Goal: Information Seeking & Learning: Learn about a topic

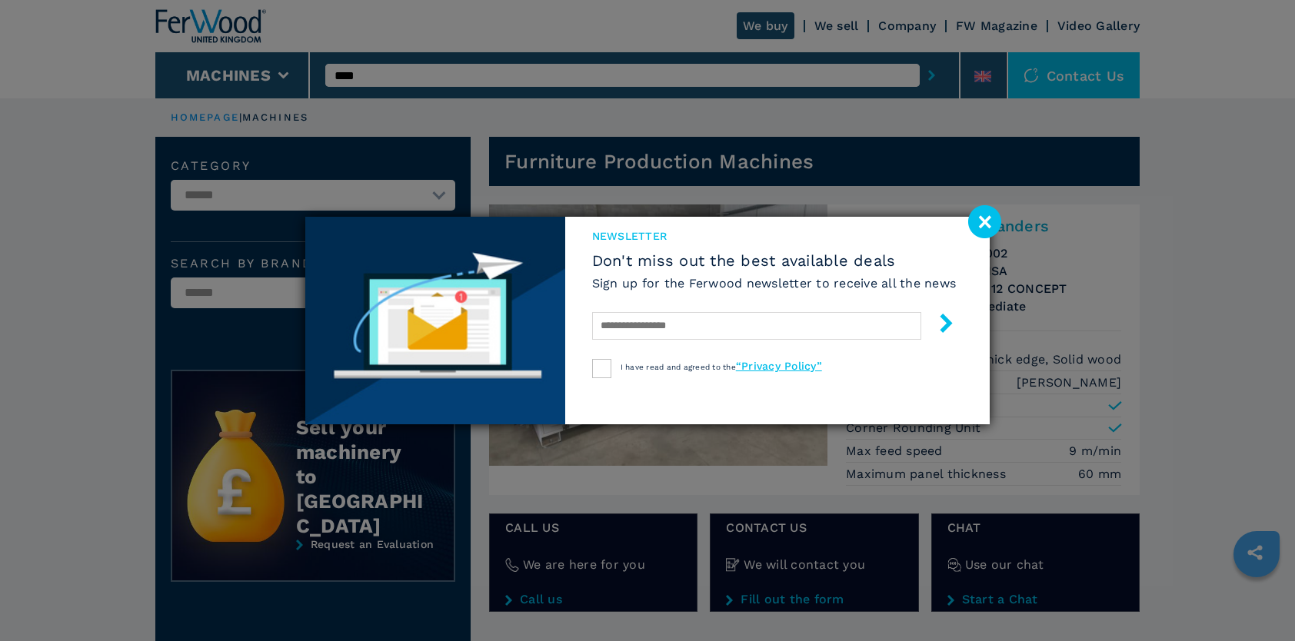
click at [985, 212] on image at bounding box center [984, 221] width 33 height 33
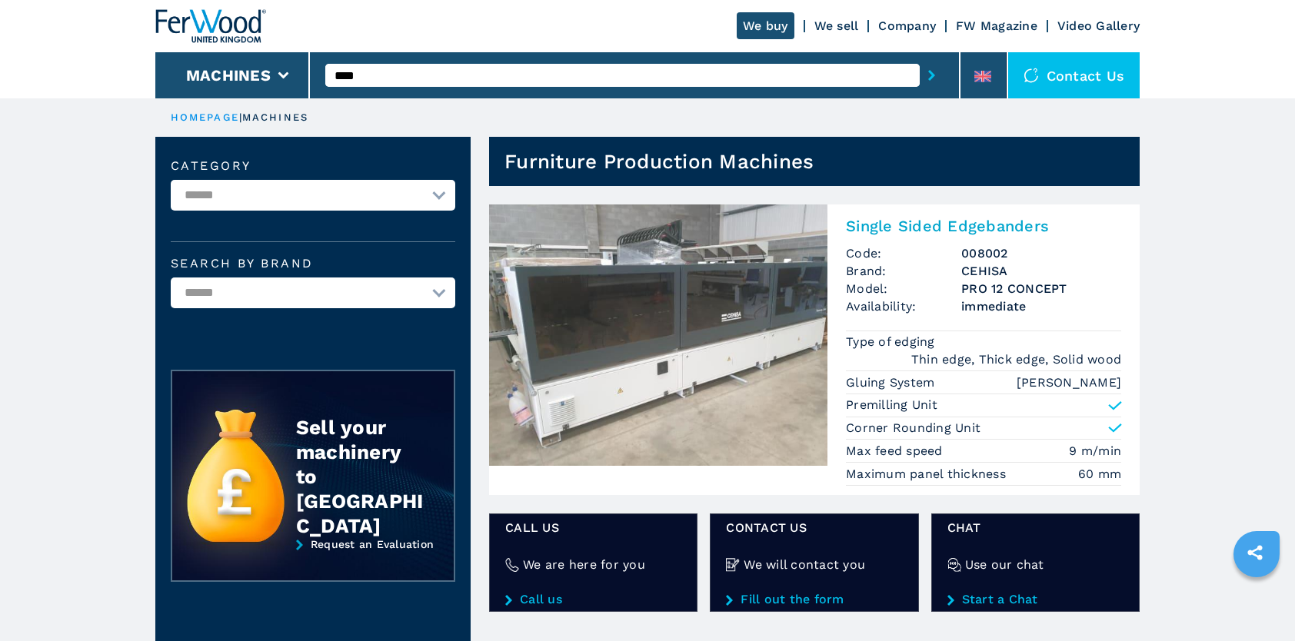
click at [698, 343] on img at bounding box center [658, 335] width 338 height 261
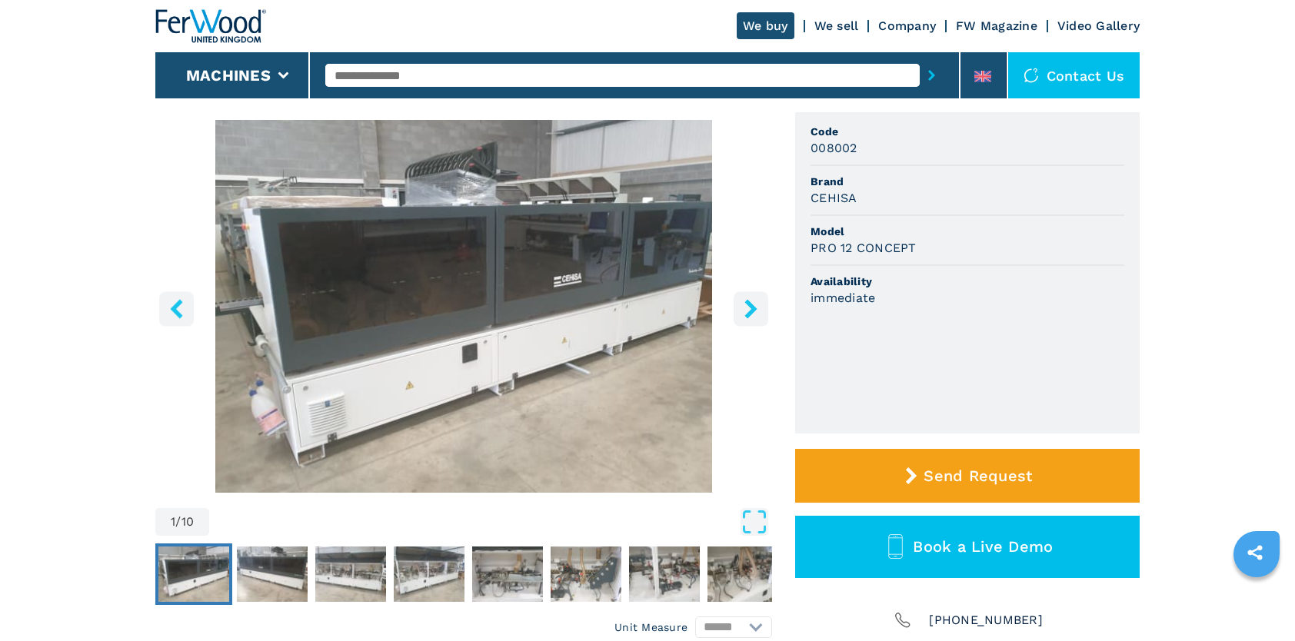
scroll to position [154, 0]
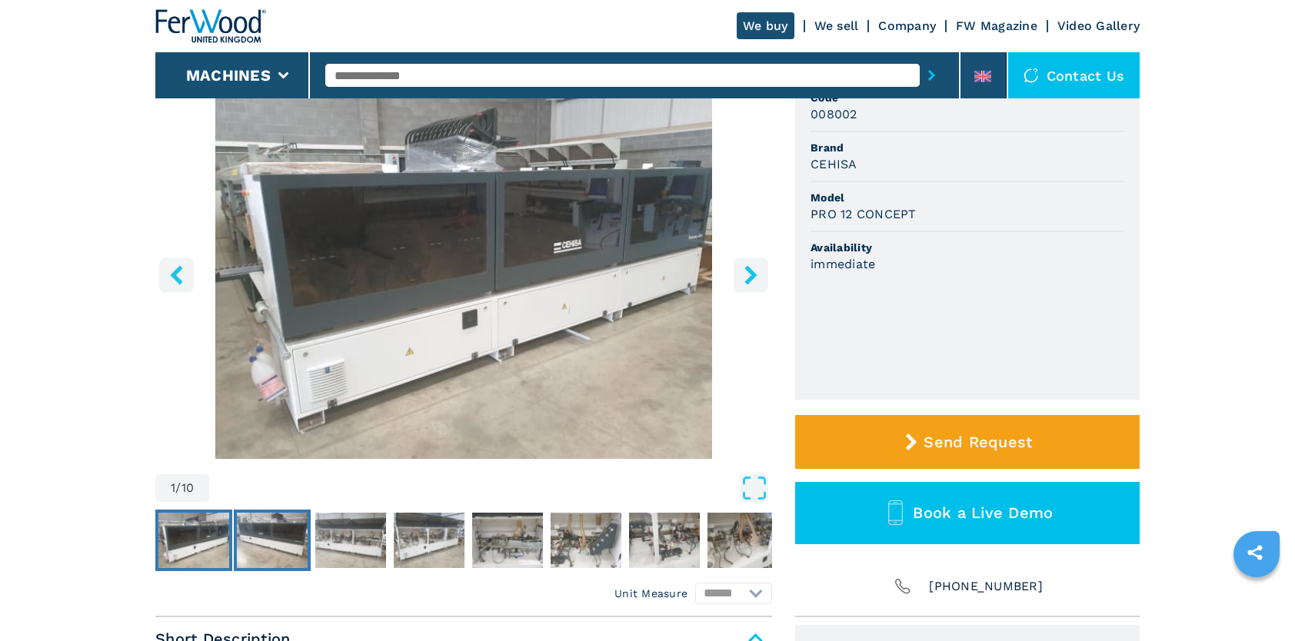
click at [266, 544] on img "Go to Slide 2" at bounding box center [272, 540] width 71 height 55
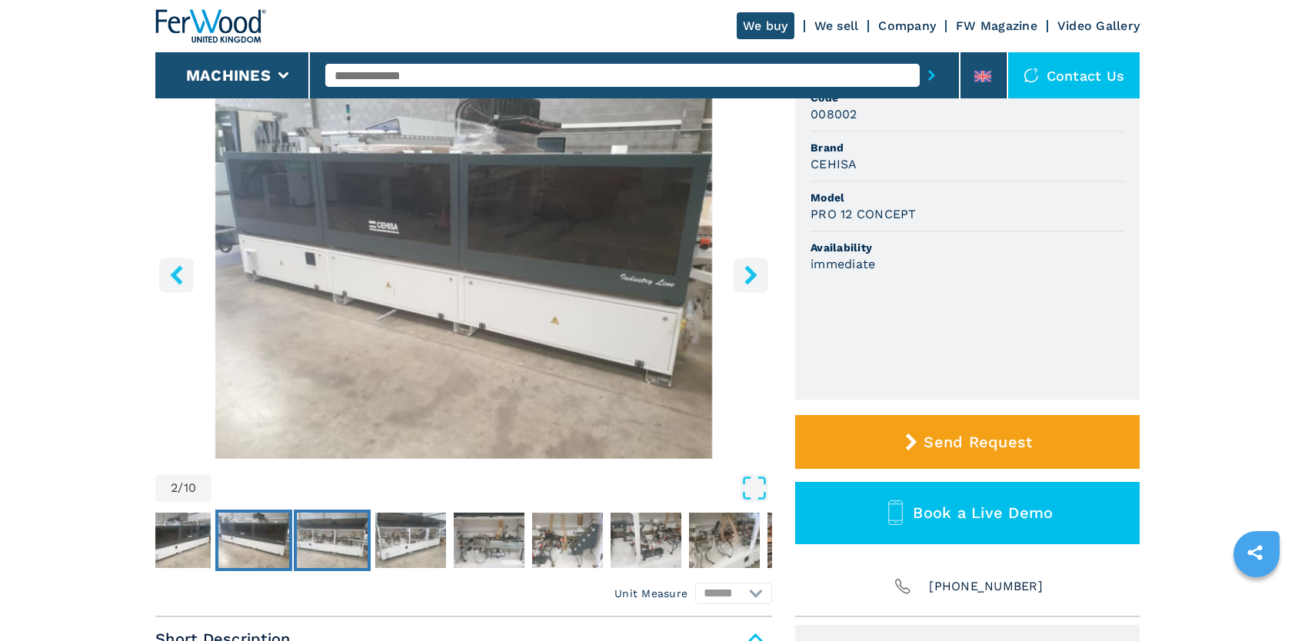
click at [345, 544] on img "Go to Slide 3" at bounding box center [332, 540] width 71 height 55
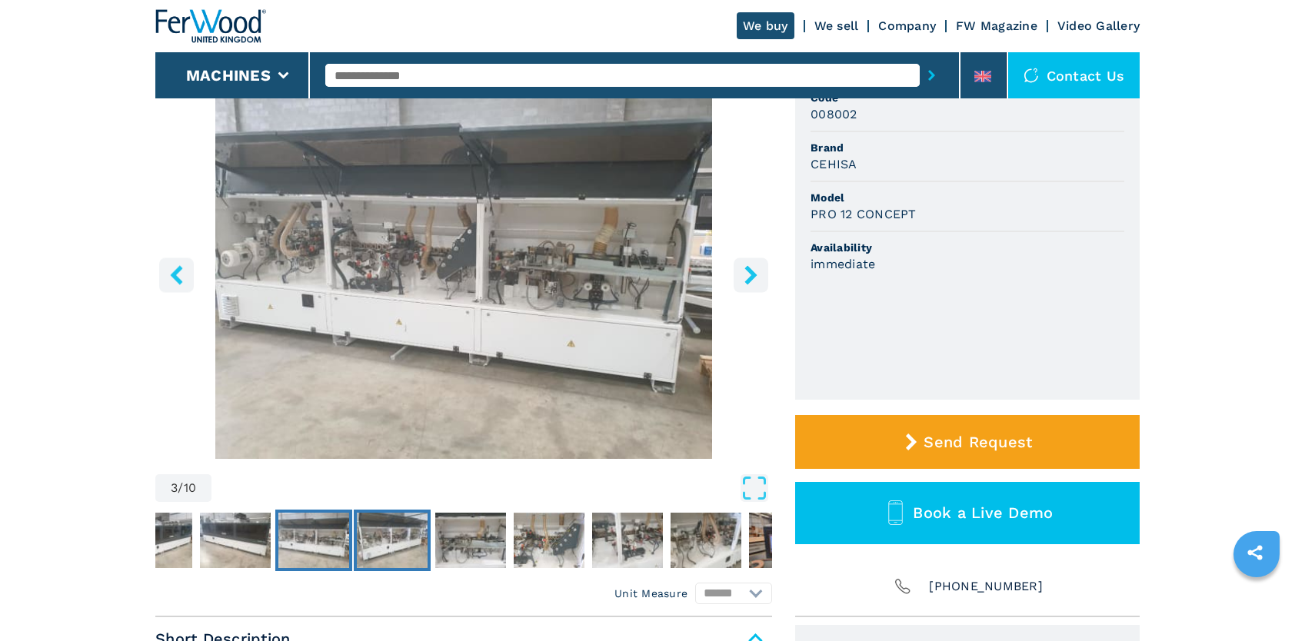
click at [398, 540] on img "Go to Slide 4" at bounding box center [392, 540] width 71 height 55
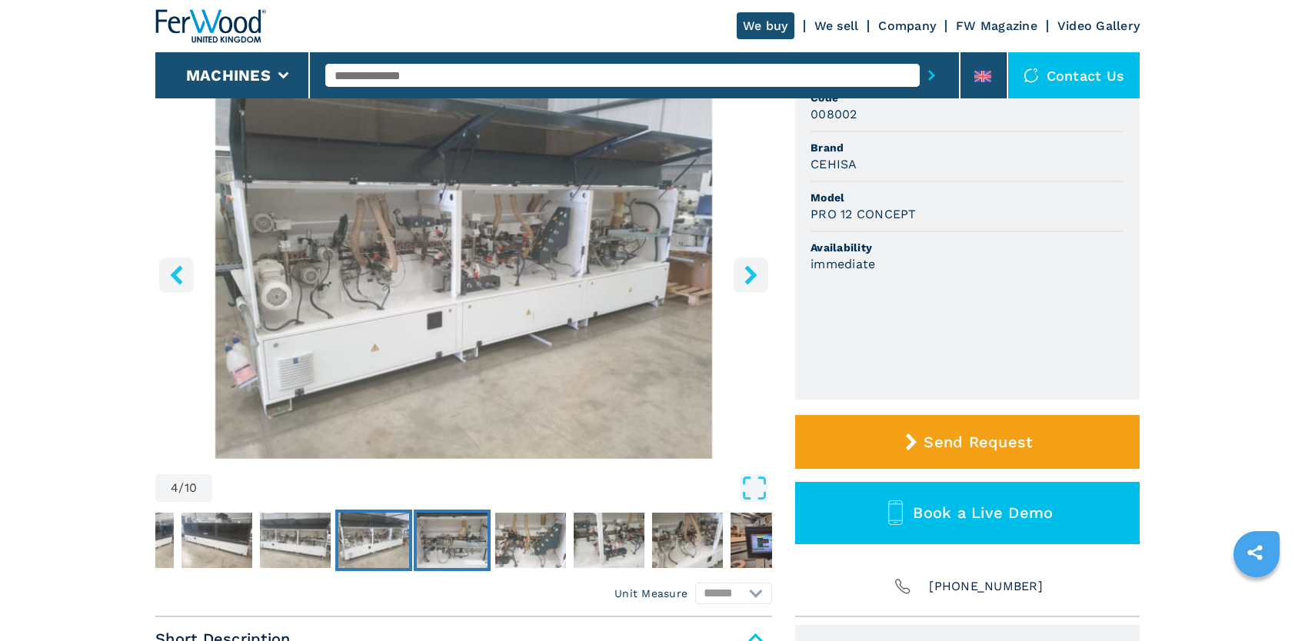
click at [451, 548] on img "Go to Slide 5" at bounding box center [452, 540] width 71 height 55
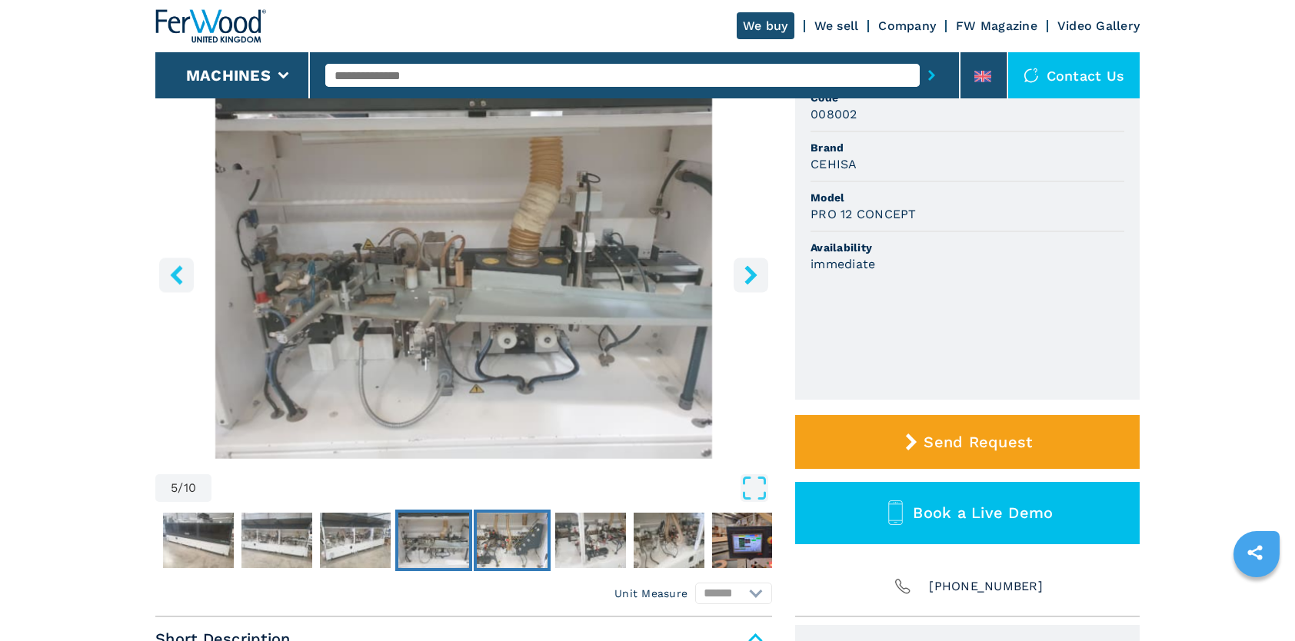
click at [509, 530] on img "Go to Slide 6" at bounding box center [512, 540] width 71 height 55
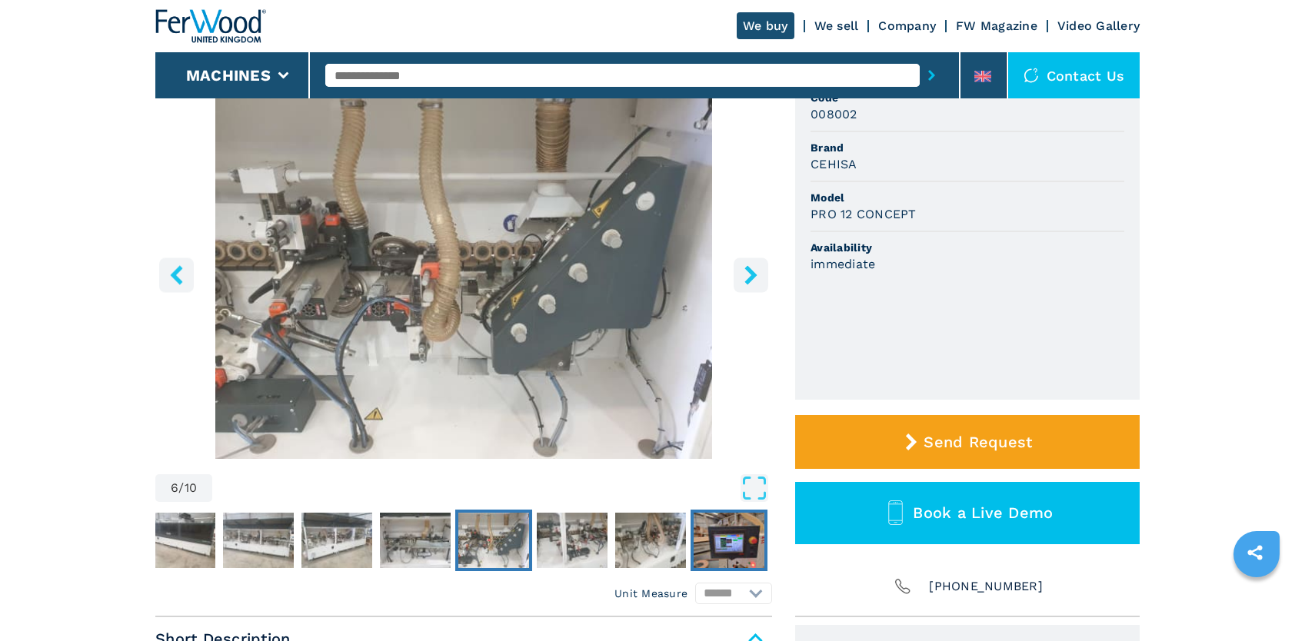
click at [723, 534] on img "Go to Slide 9" at bounding box center [728, 540] width 71 height 55
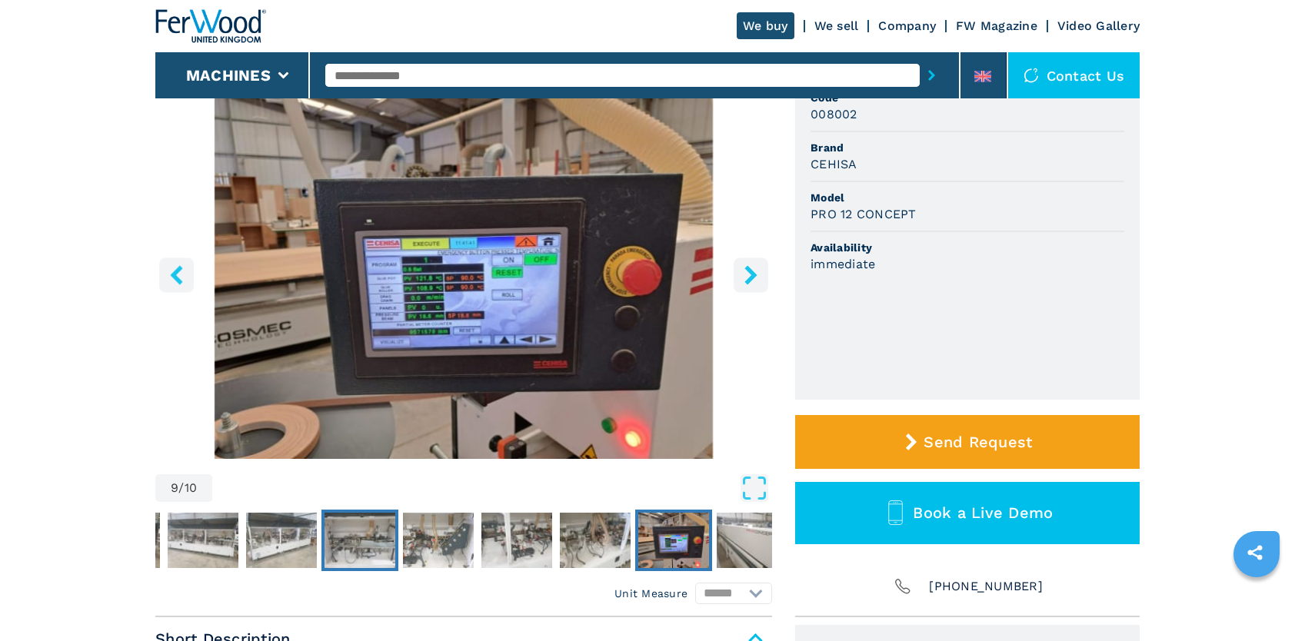
click at [383, 544] on img "Go to Slide 5" at bounding box center [359, 540] width 71 height 55
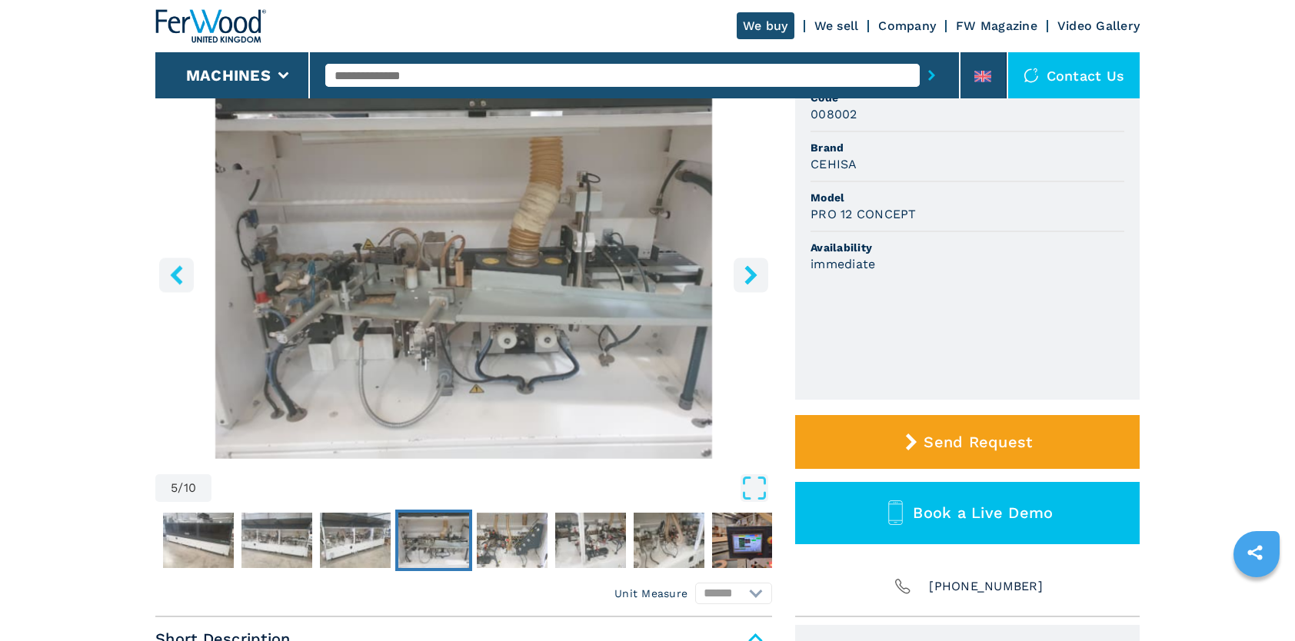
click at [757, 281] on icon "right-button" at bounding box center [750, 274] width 19 height 19
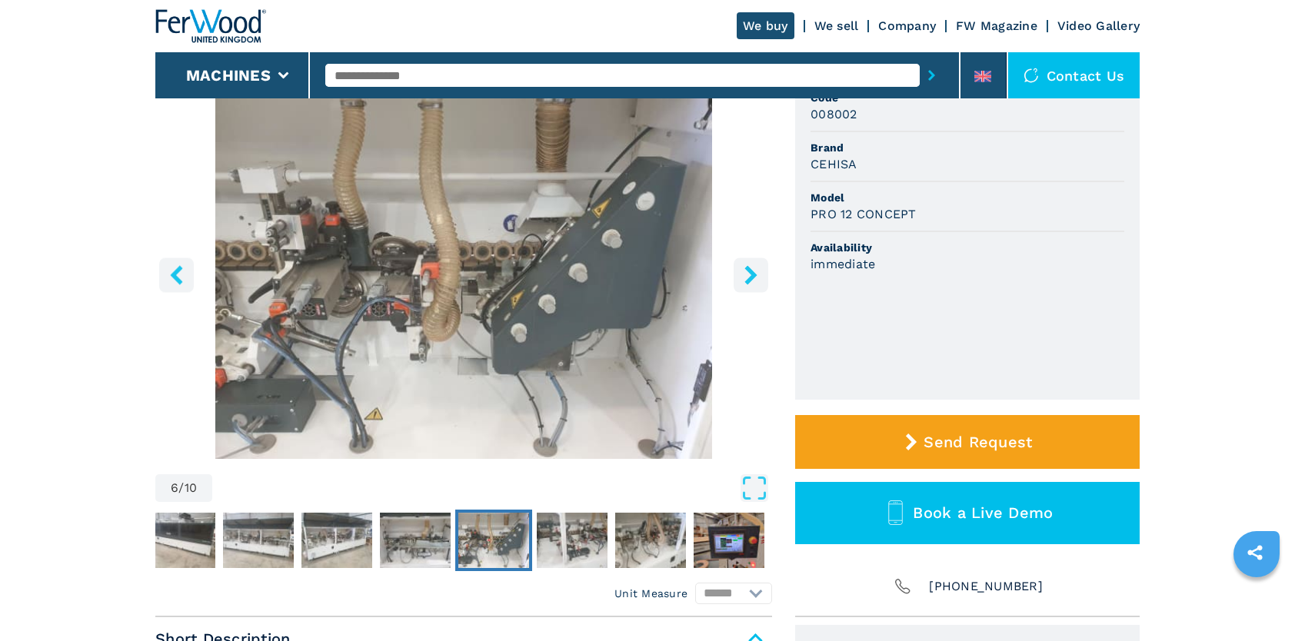
click at [757, 281] on icon "right-button" at bounding box center [750, 274] width 19 height 19
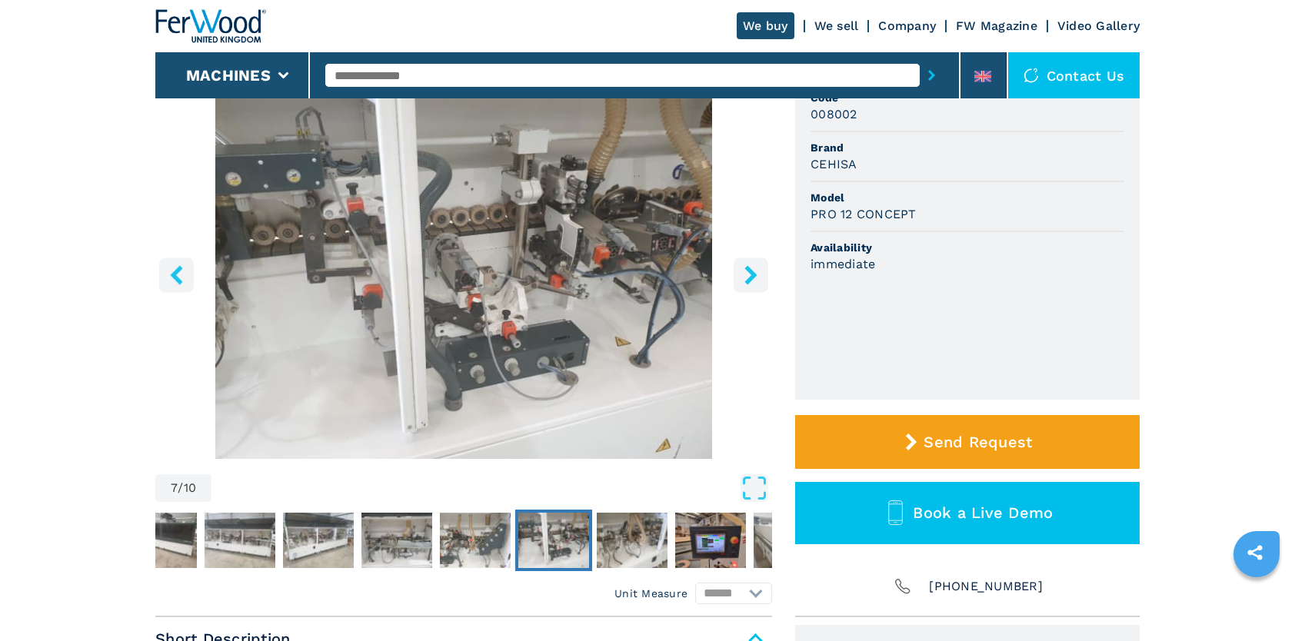
click at [757, 281] on icon "right-button" at bounding box center [750, 274] width 19 height 19
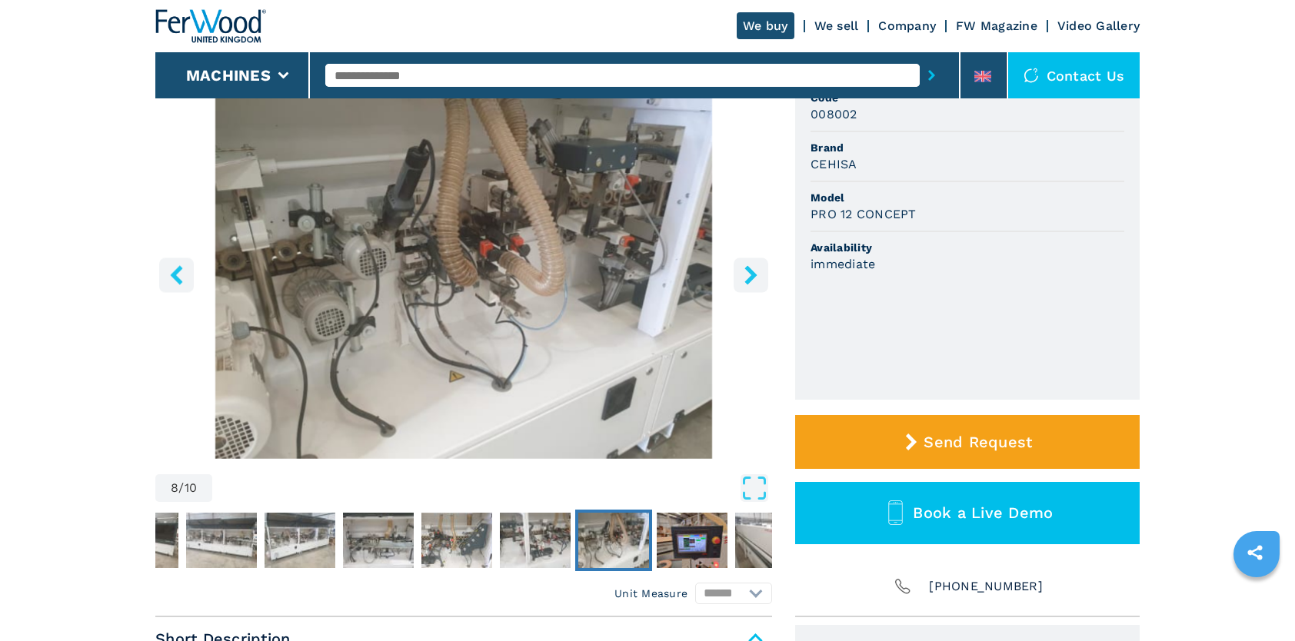
click at [757, 281] on icon "right-button" at bounding box center [750, 274] width 19 height 19
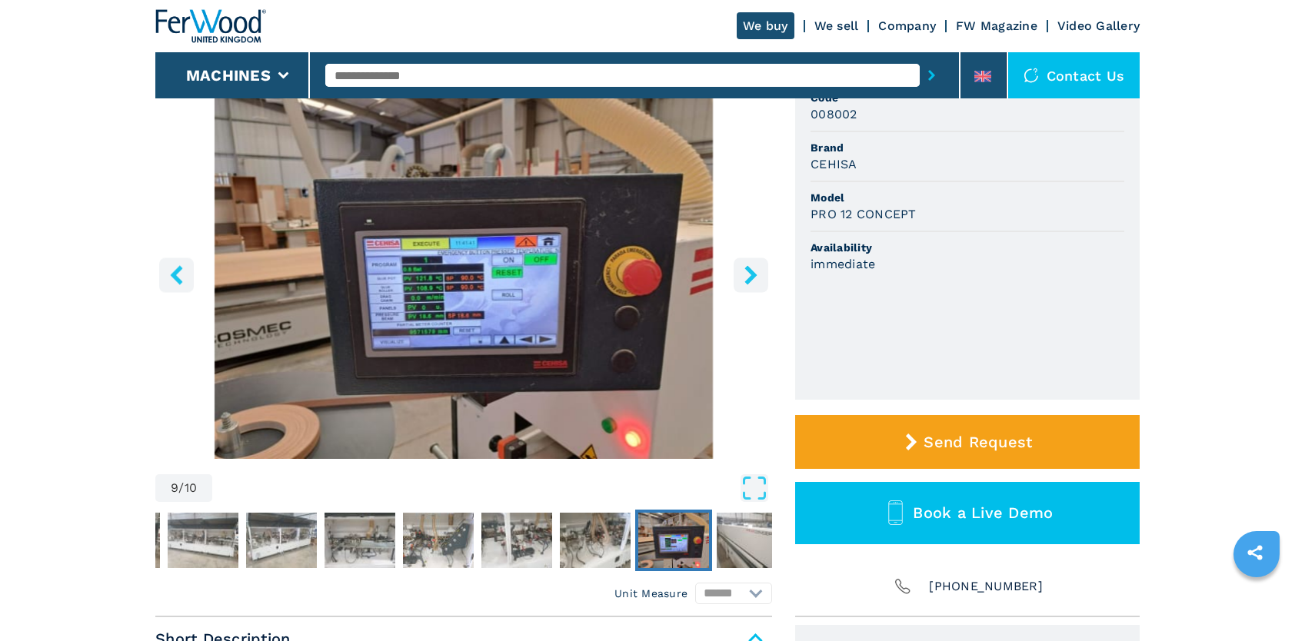
click at [185, 271] on icon "left-button" at bounding box center [176, 274] width 19 height 19
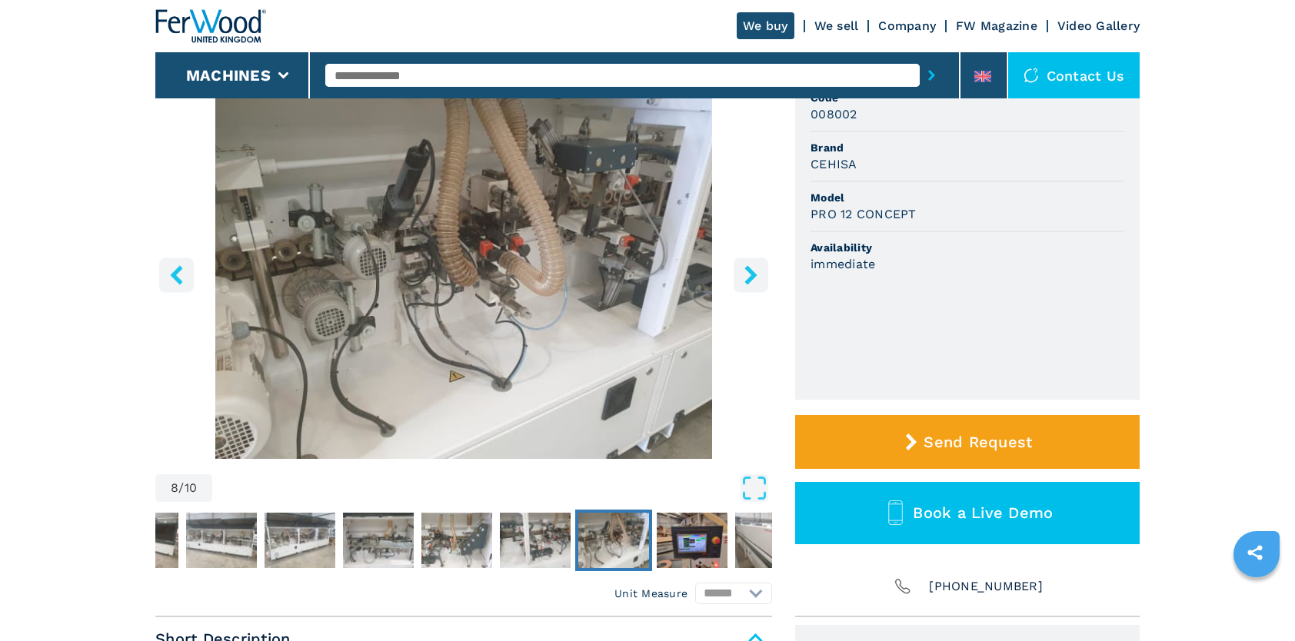
click at [746, 274] on icon "right-button" at bounding box center [750, 274] width 19 height 19
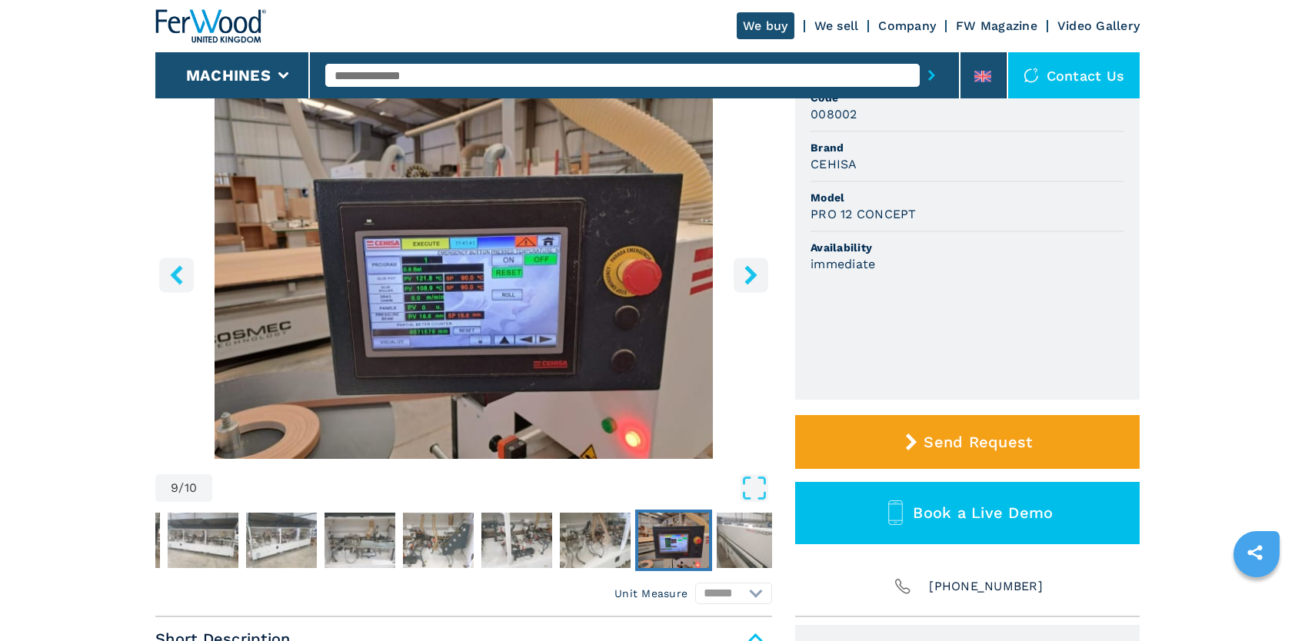
click at [746, 274] on icon "right-button" at bounding box center [750, 274] width 19 height 19
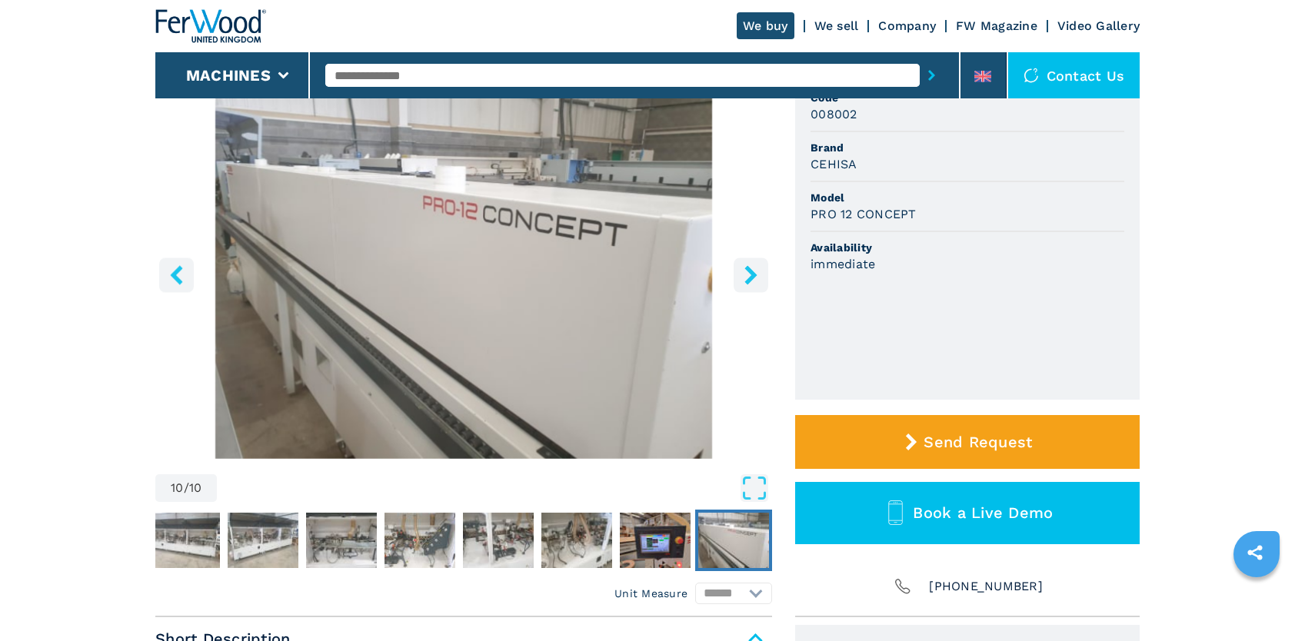
click at [746, 274] on icon "right-button" at bounding box center [750, 274] width 19 height 19
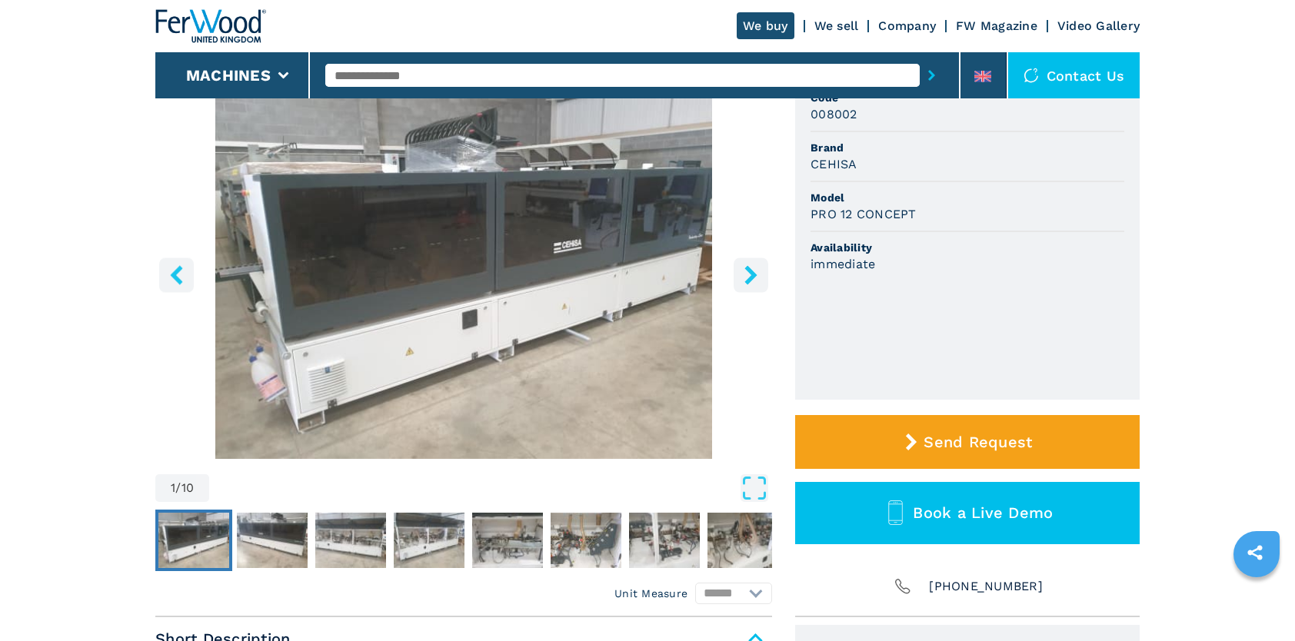
click at [746, 274] on icon "right-button" at bounding box center [750, 274] width 19 height 19
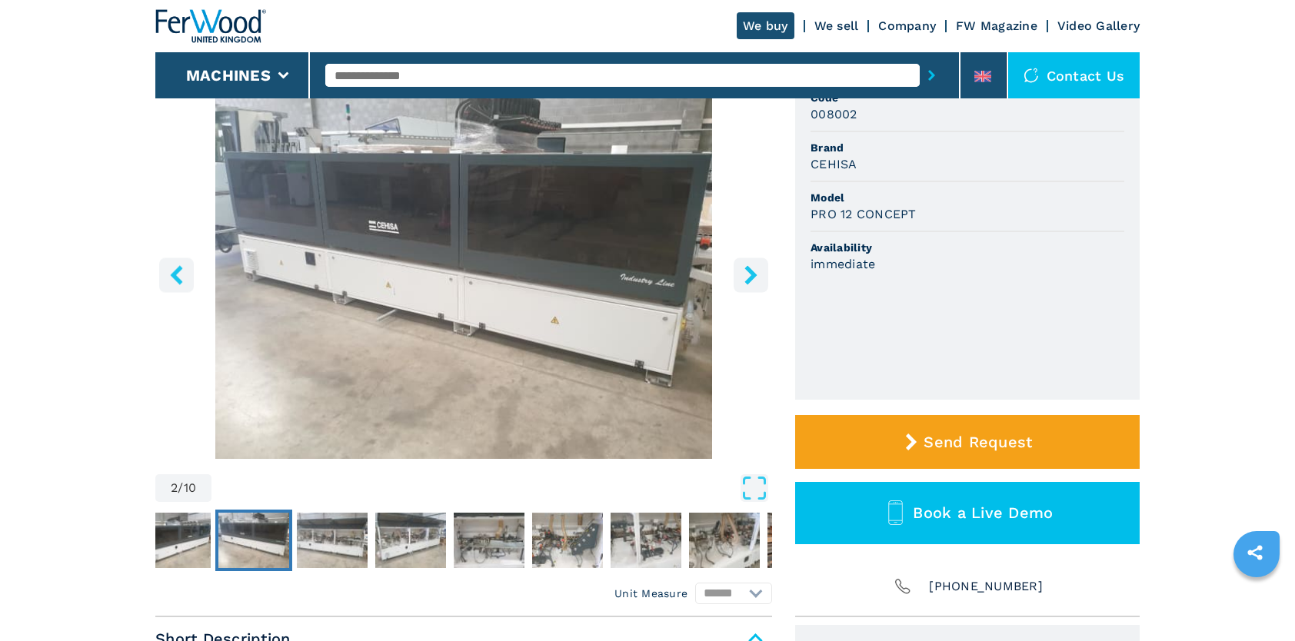
click at [746, 274] on icon "right-button" at bounding box center [750, 274] width 19 height 19
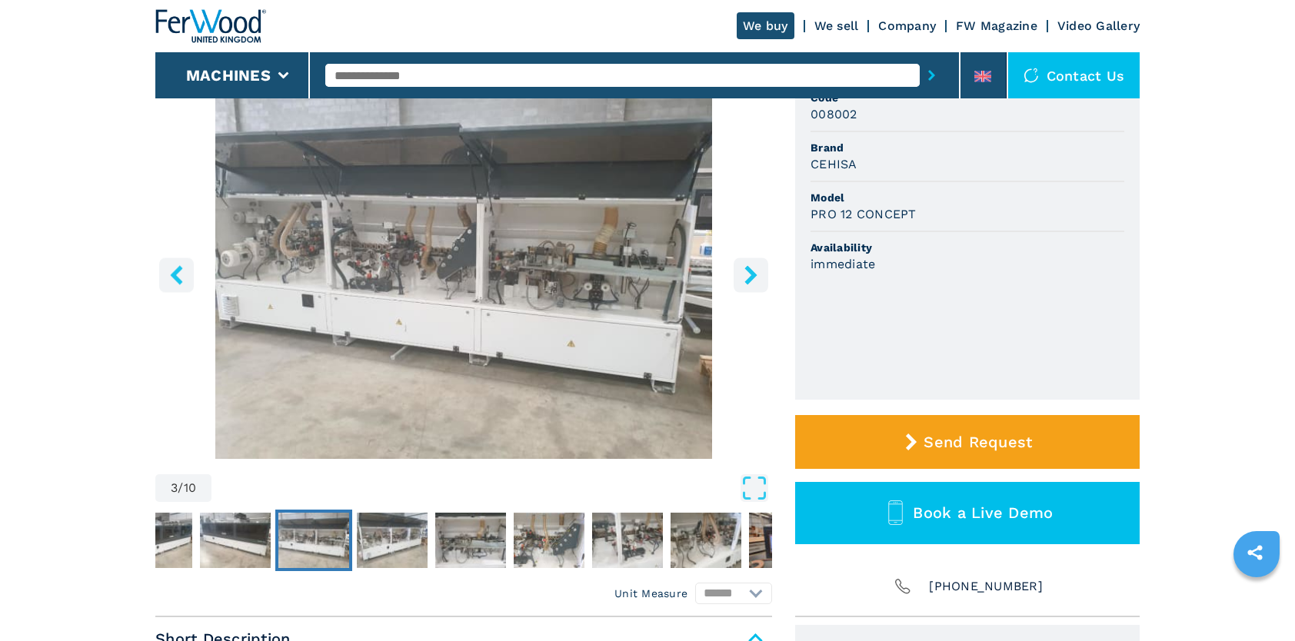
click at [746, 274] on icon "right-button" at bounding box center [750, 274] width 19 height 19
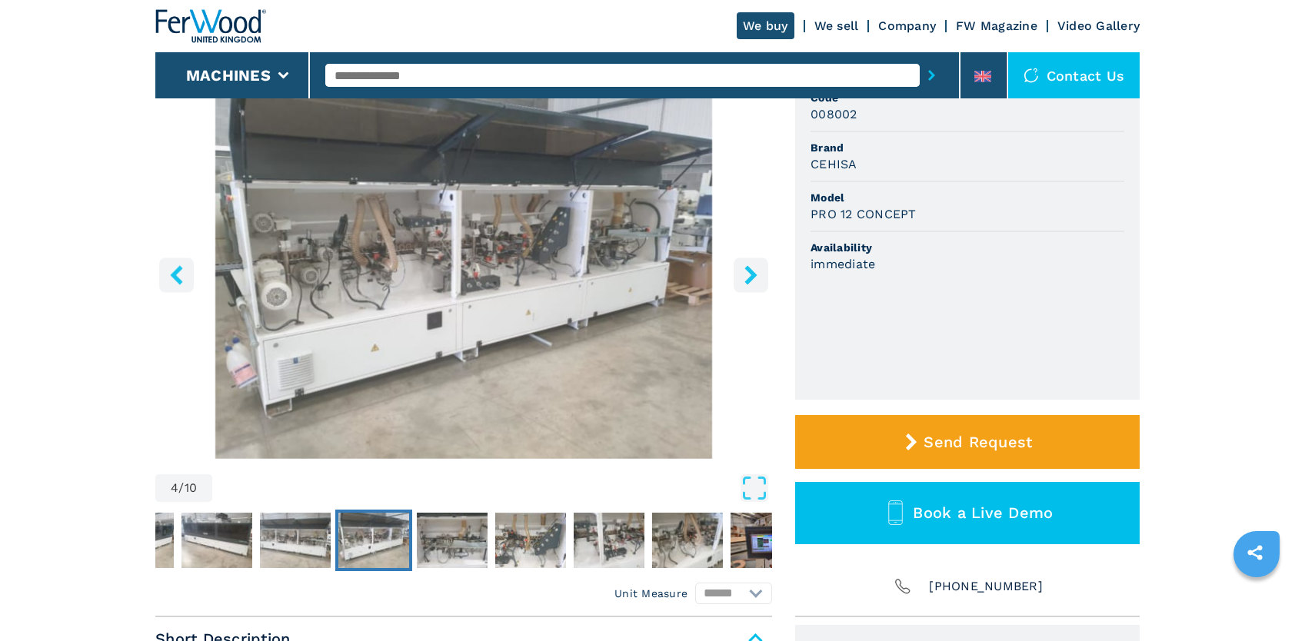
click at [746, 274] on icon "right-button" at bounding box center [750, 274] width 19 height 19
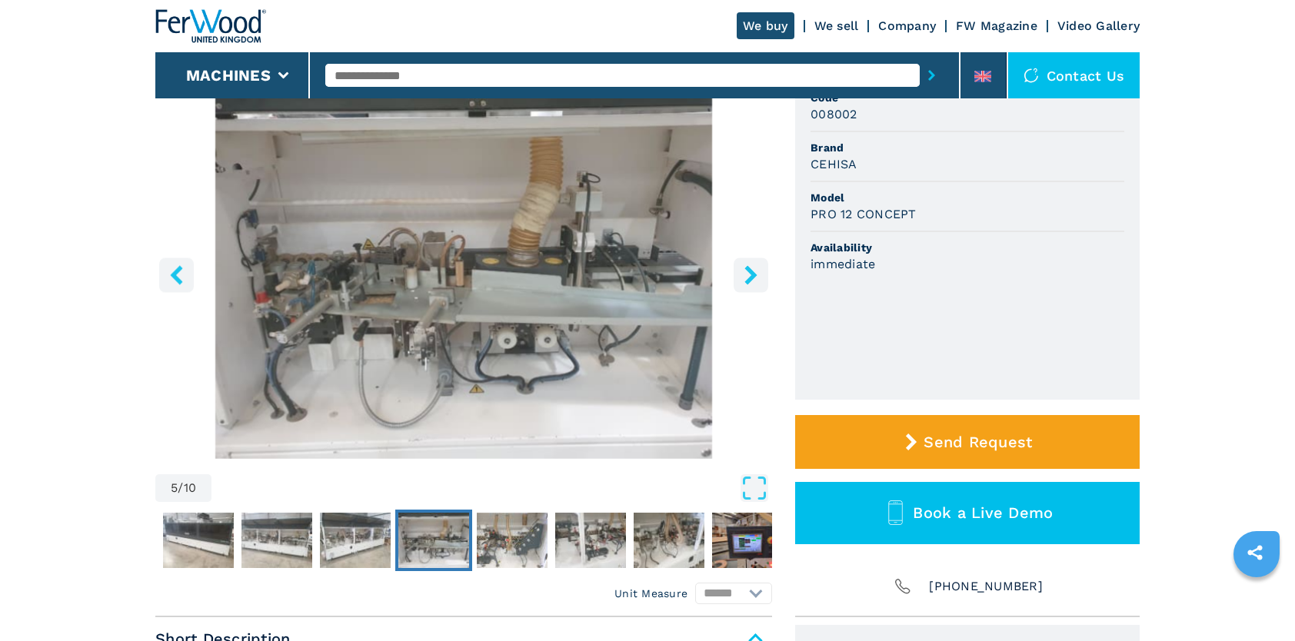
click at [746, 274] on icon "right-button" at bounding box center [750, 274] width 19 height 19
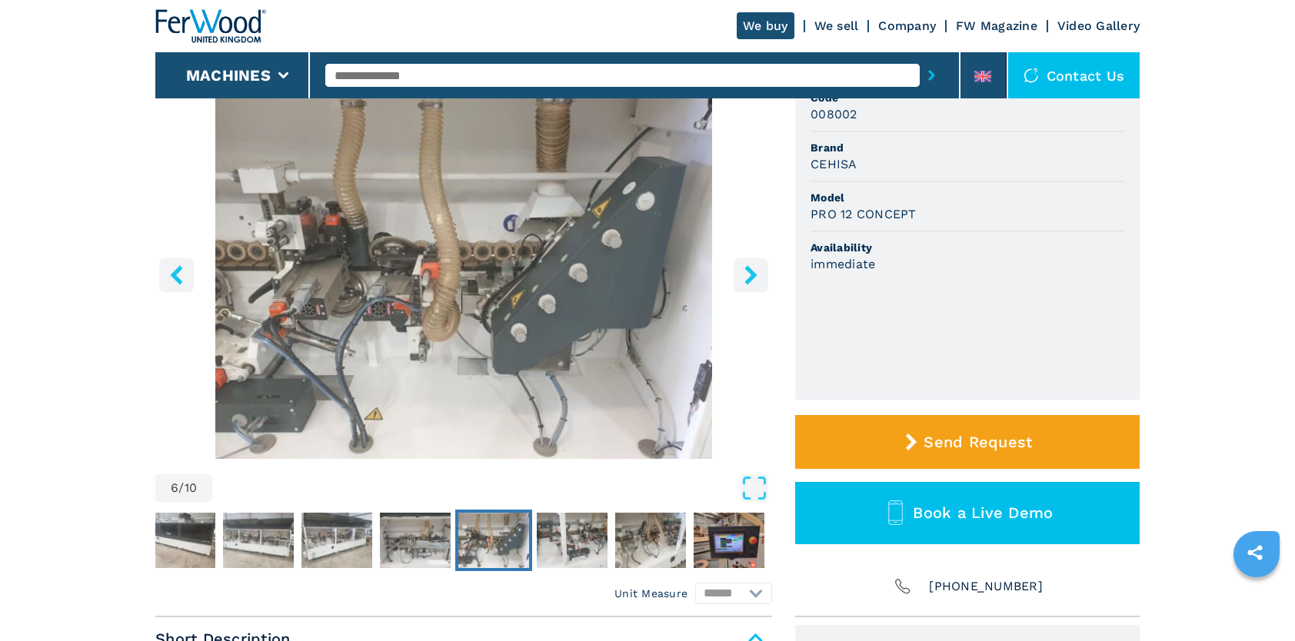
click at [746, 274] on icon "right-button" at bounding box center [750, 274] width 19 height 19
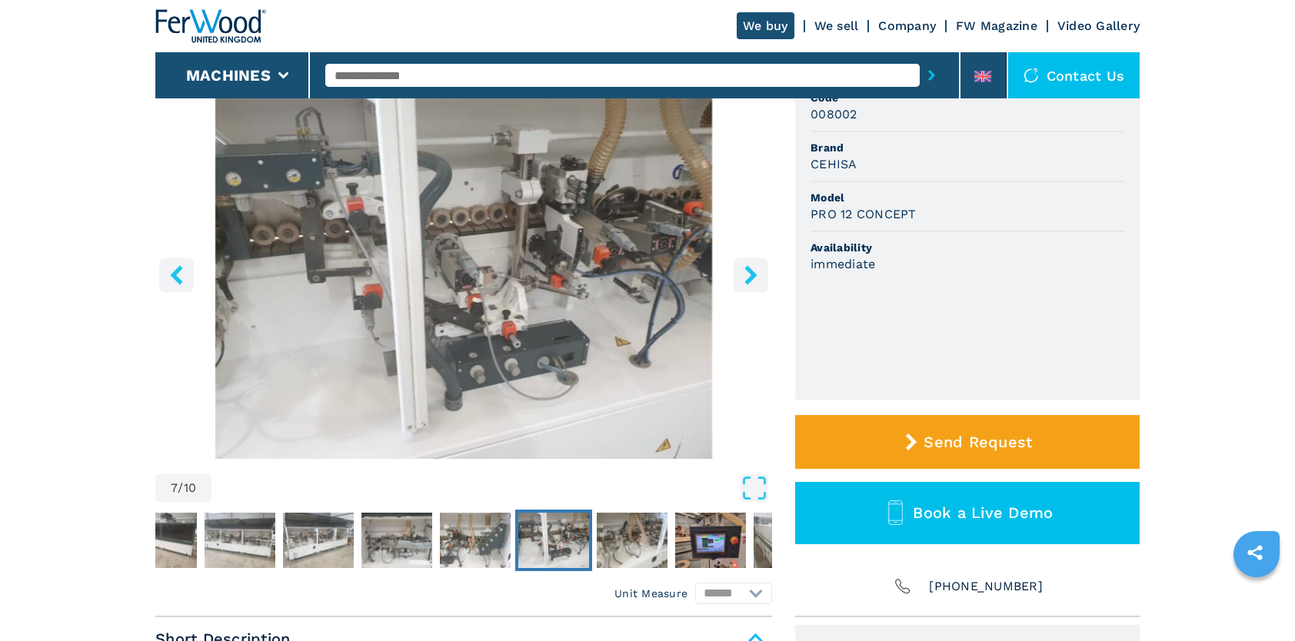
click at [743, 272] on icon "right-button" at bounding box center [750, 274] width 19 height 19
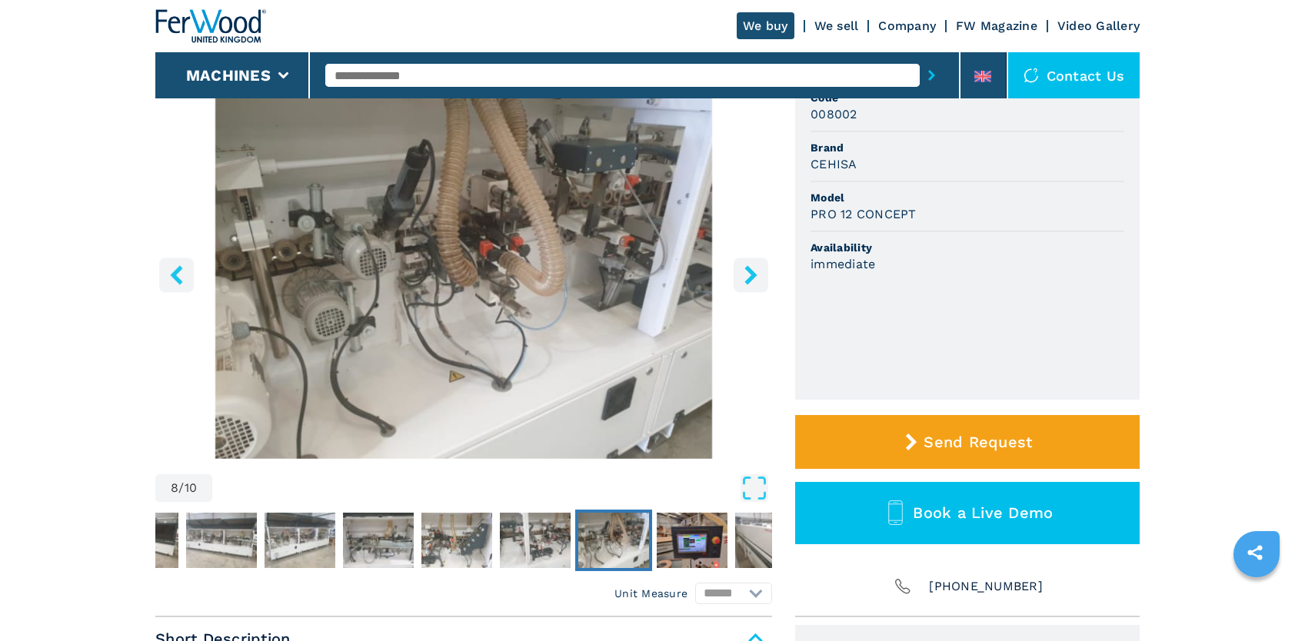
click at [743, 272] on icon "right-button" at bounding box center [750, 274] width 19 height 19
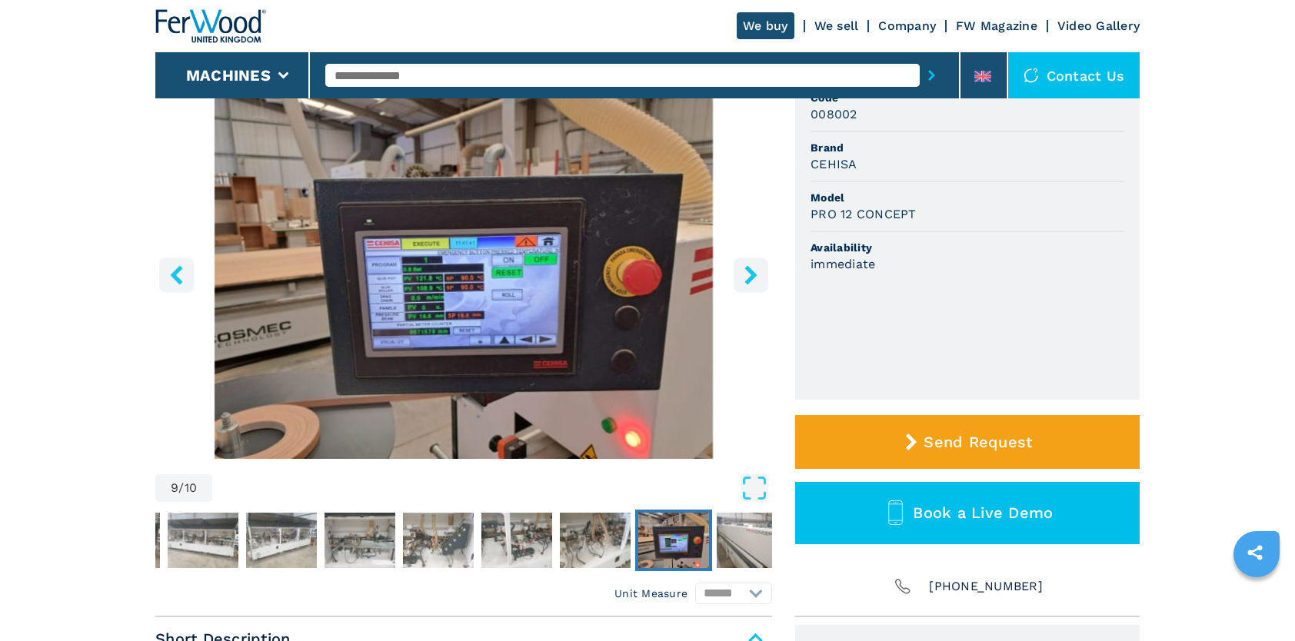
click at [172, 272] on icon "left-button" at bounding box center [176, 274] width 19 height 19
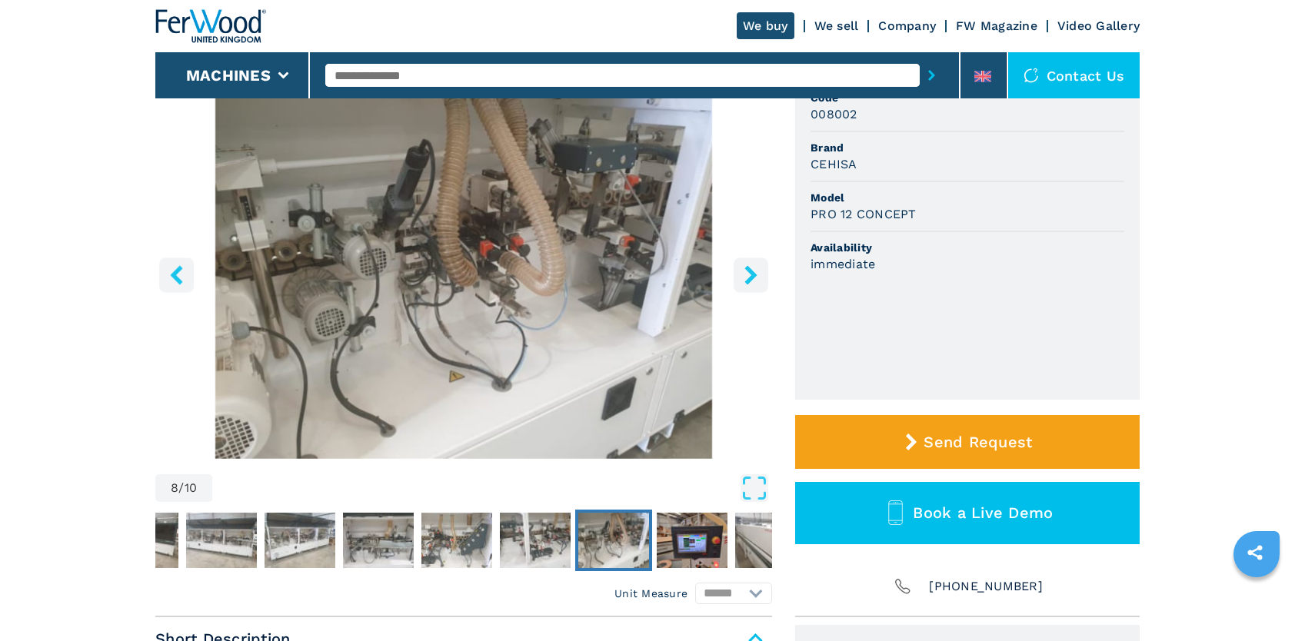
click at [172, 272] on icon "left-button" at bounding box center [176, 274] width 19 height 19
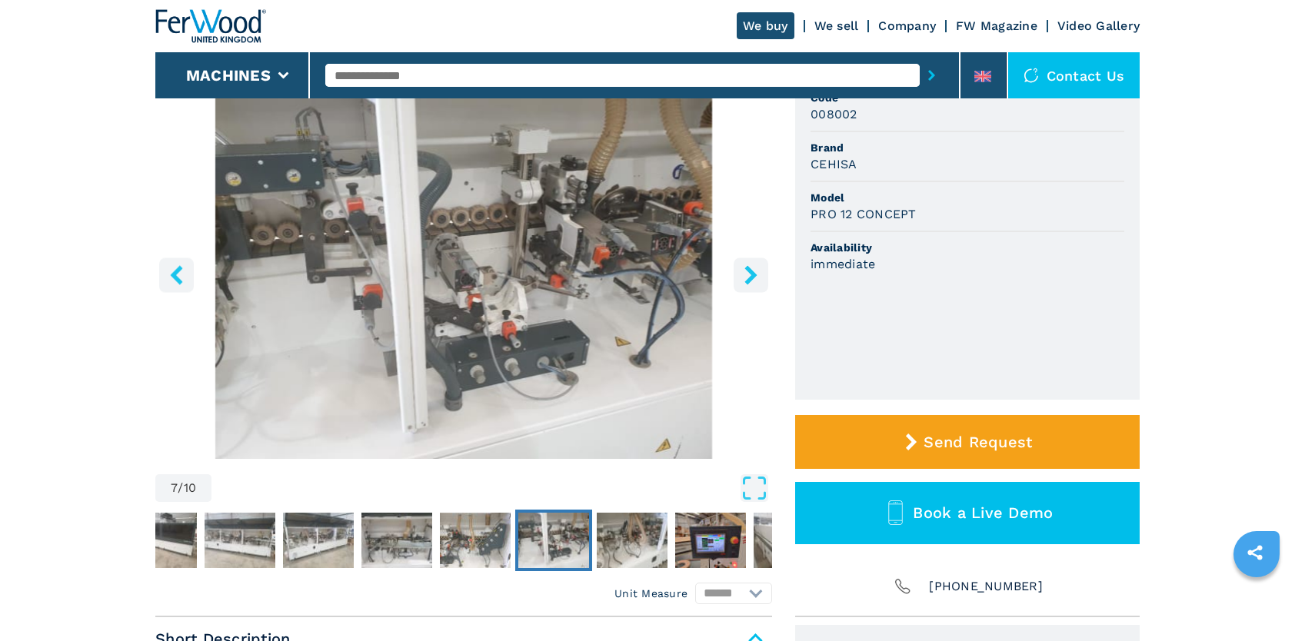
click at [172, 272] on icon "left-button" at bounding box center [176, 274] width 19 height 19
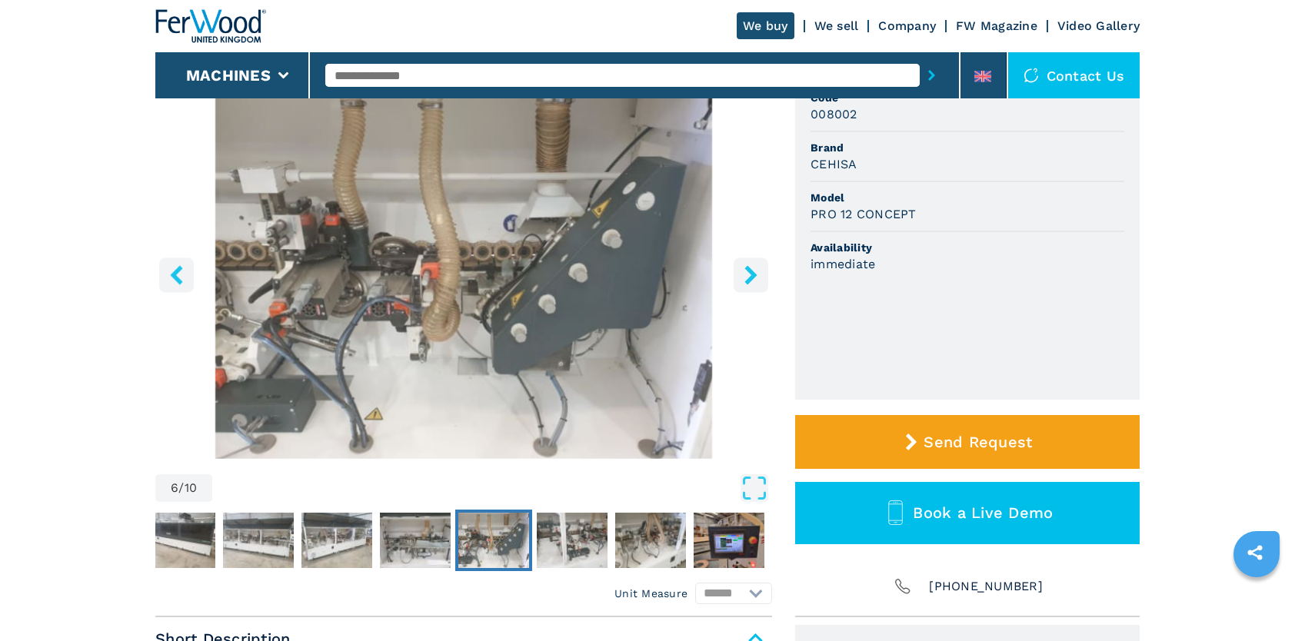
click at [172, 272] on icon "left-button" at bounding box center [176, 274] width 19 height 19
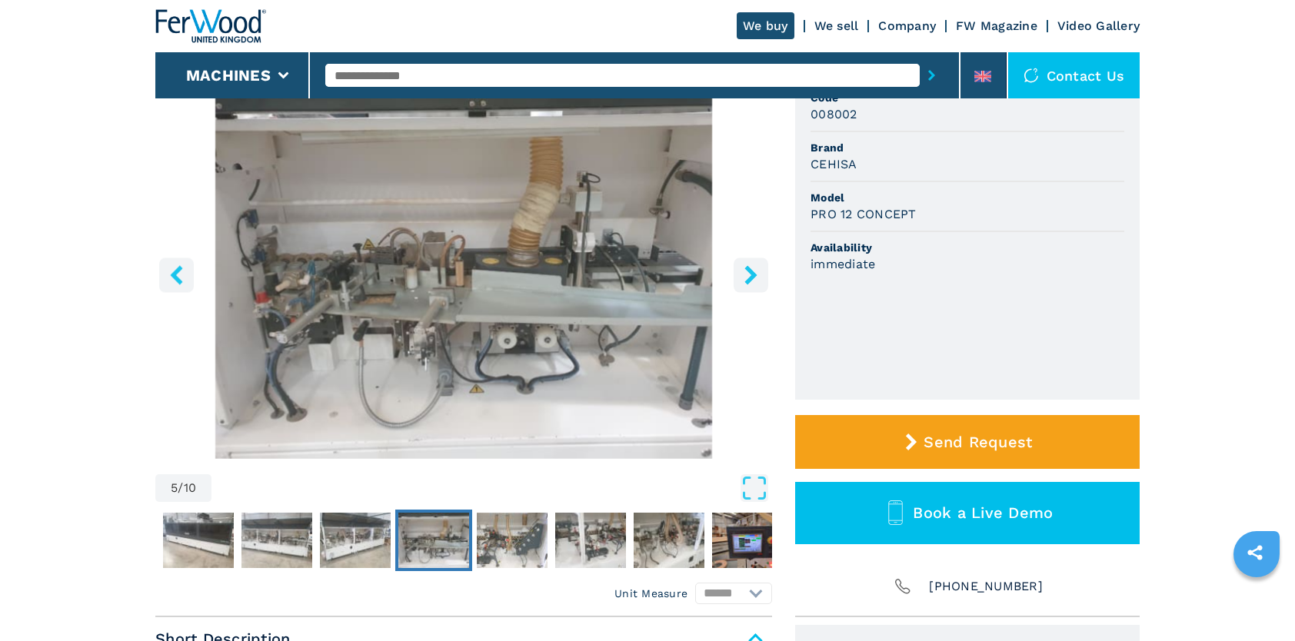
click at [172, 272] on icon "left-button" at bounding box center [176, 274] width 19 height 19
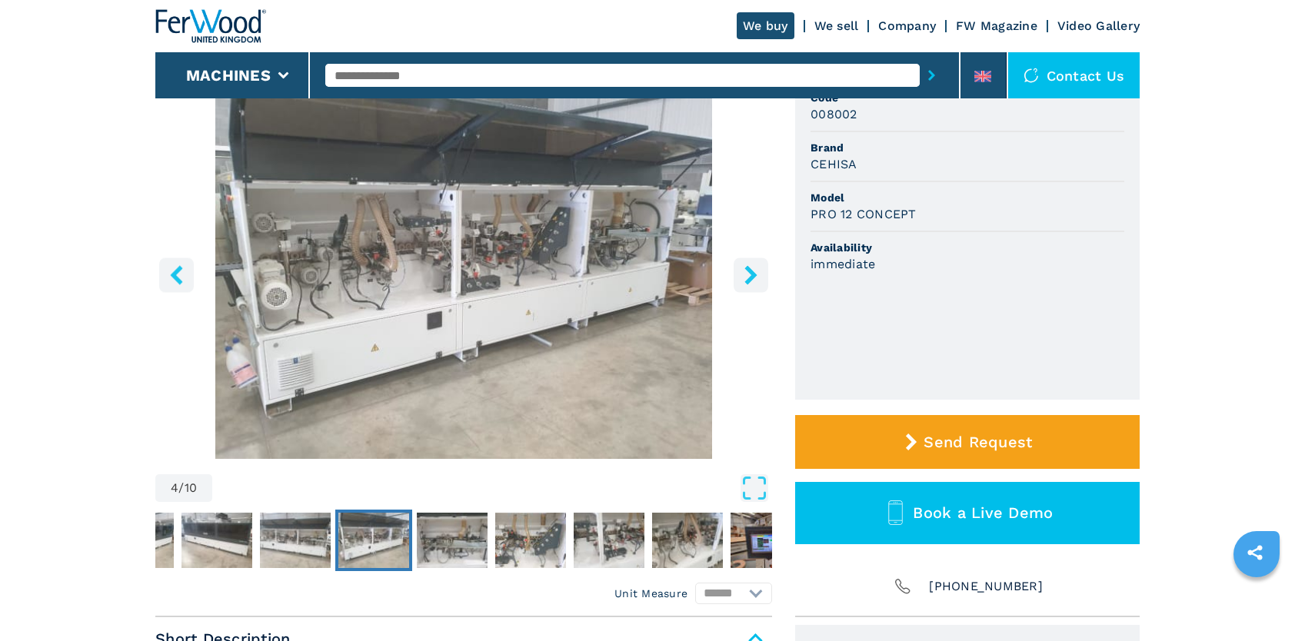
click at [172, 272] on icon "left-button" at bounding box center [176, 274] width 19 height 19
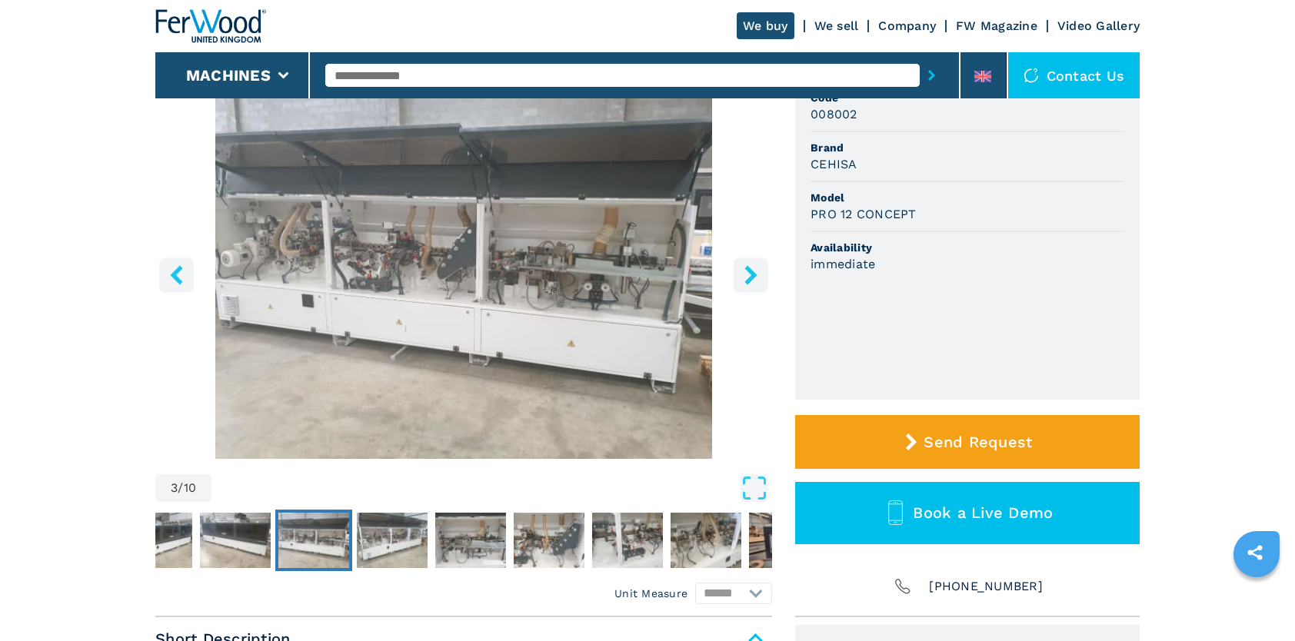
click at [172, 272] on icon "left-button" at bounding box center [176, 274] width 19 height 19
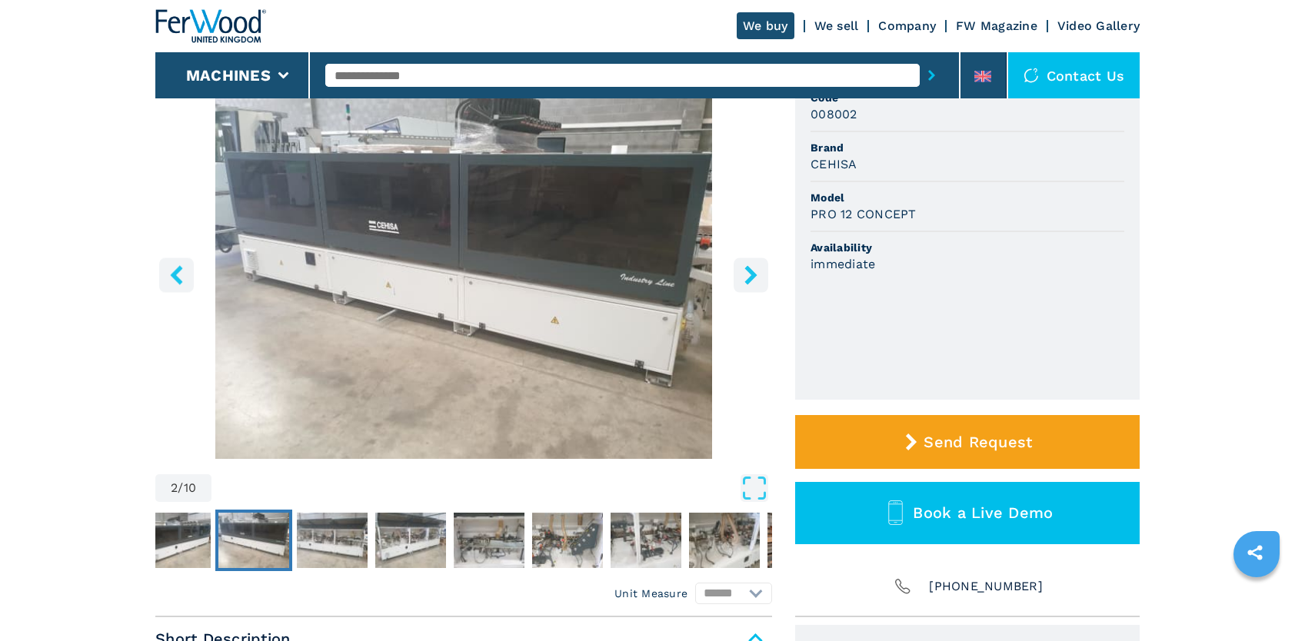
click at [172, 272] on icon "left-button" at bounding box center [176, 274] width 19 height 19
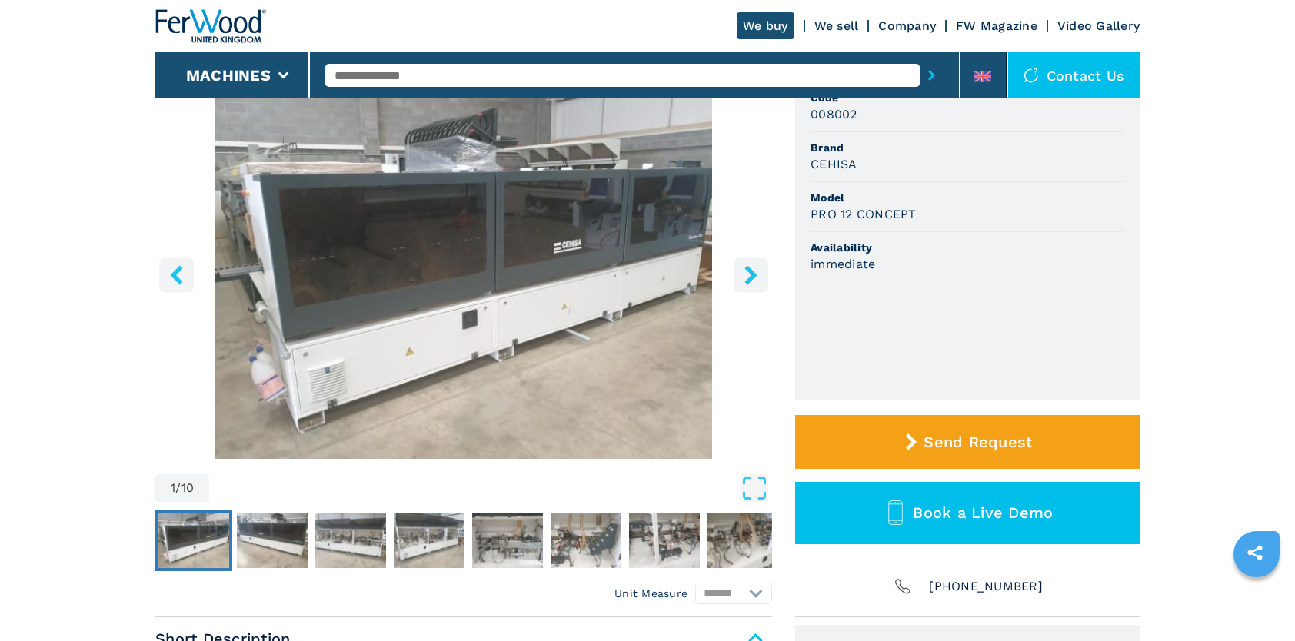
click at [172, 272] on icon "left-button" at bounding box center [176, 274] width 19 height 19
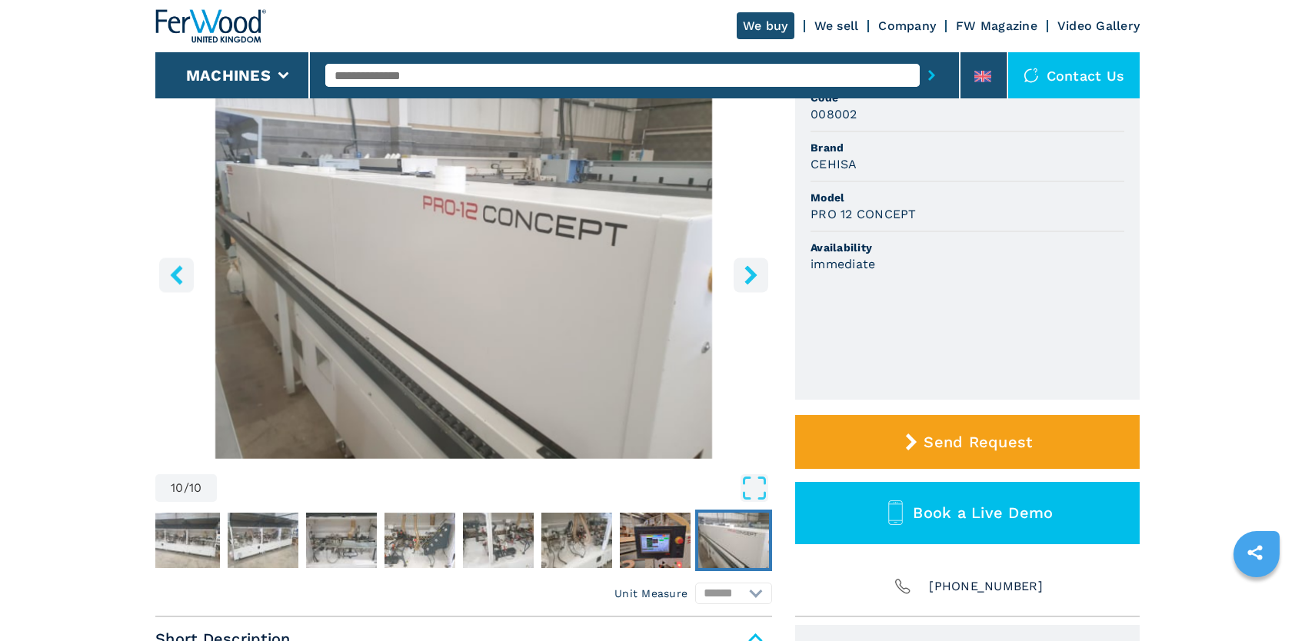
click at [174, 274] on icon "left-button" at bounding box center [176, 274] width 12 height 19
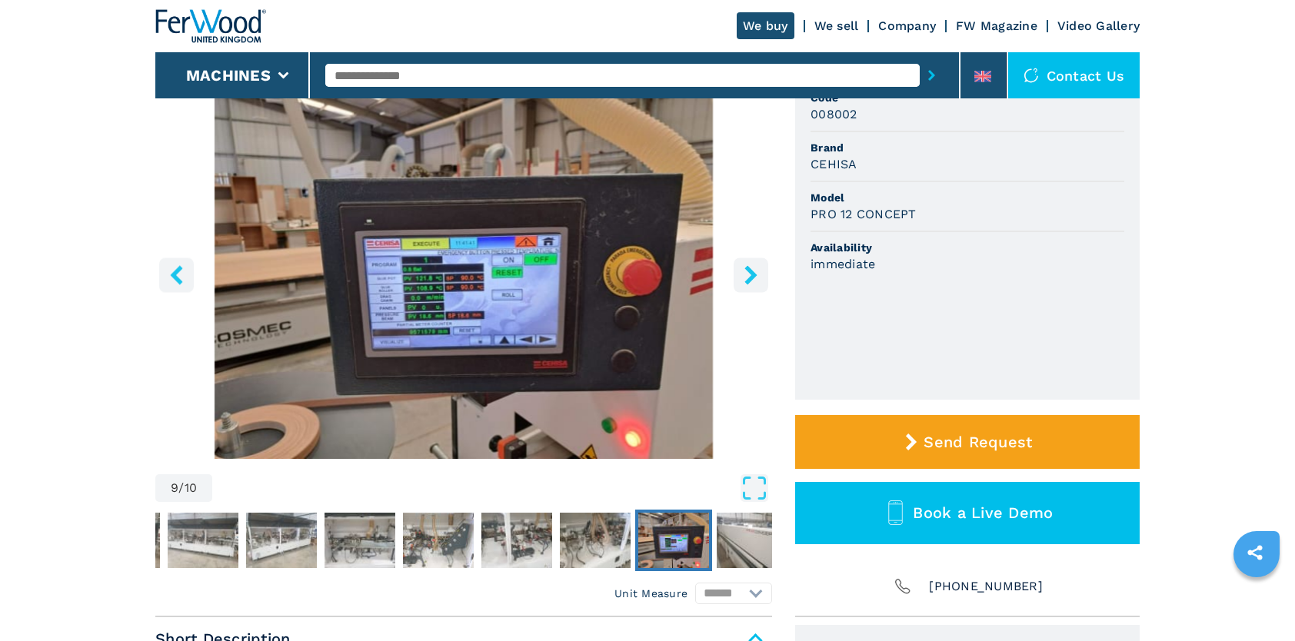
click at [174, 274] on icon "left-button" at bounding box center [176, 274] width 12 height 19
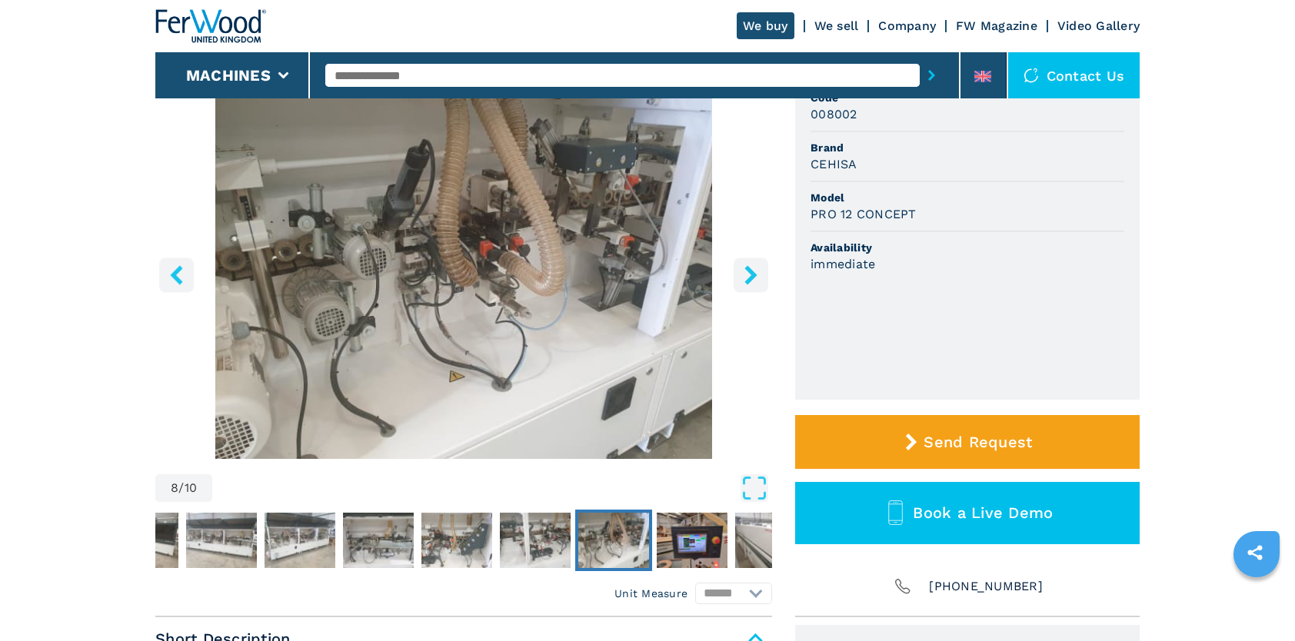
click at [174, 274] on icon "left-button" at bounding box center [176, 274] width 12 height 19
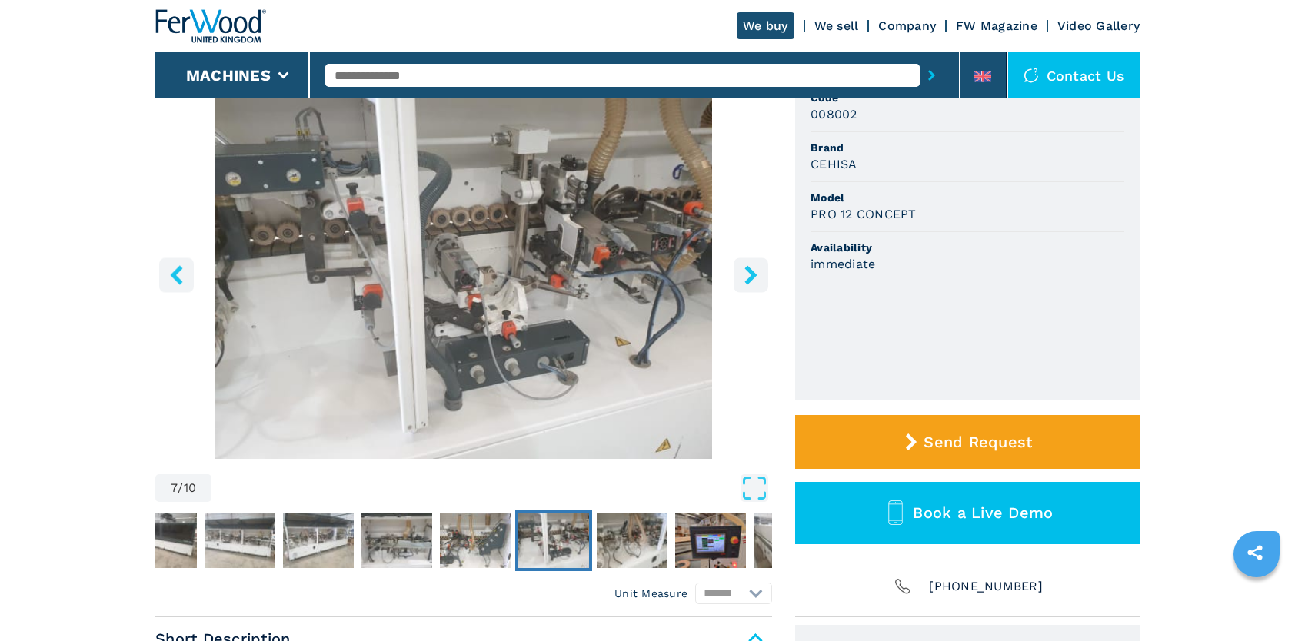
click at [174, 274] on icon "left-button" at bounding box center [176, 274] width 12 height 19
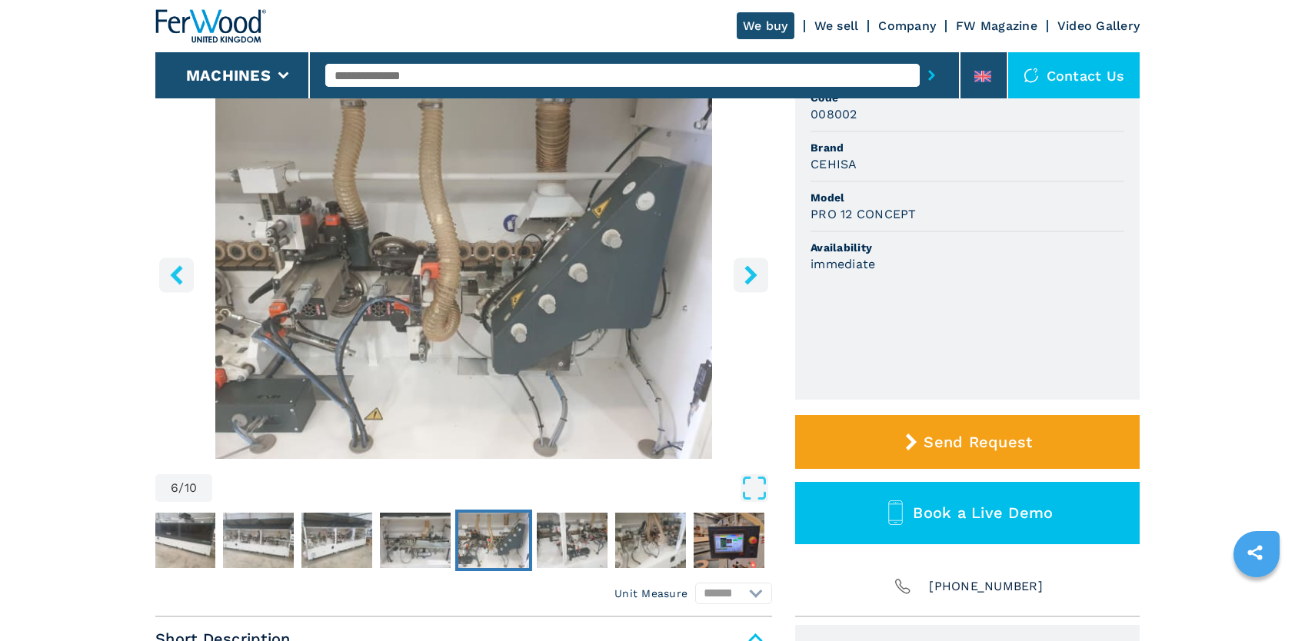
click at [174, 274] on icon "left-button" at bounding box center [176, 274] width 12 height 19
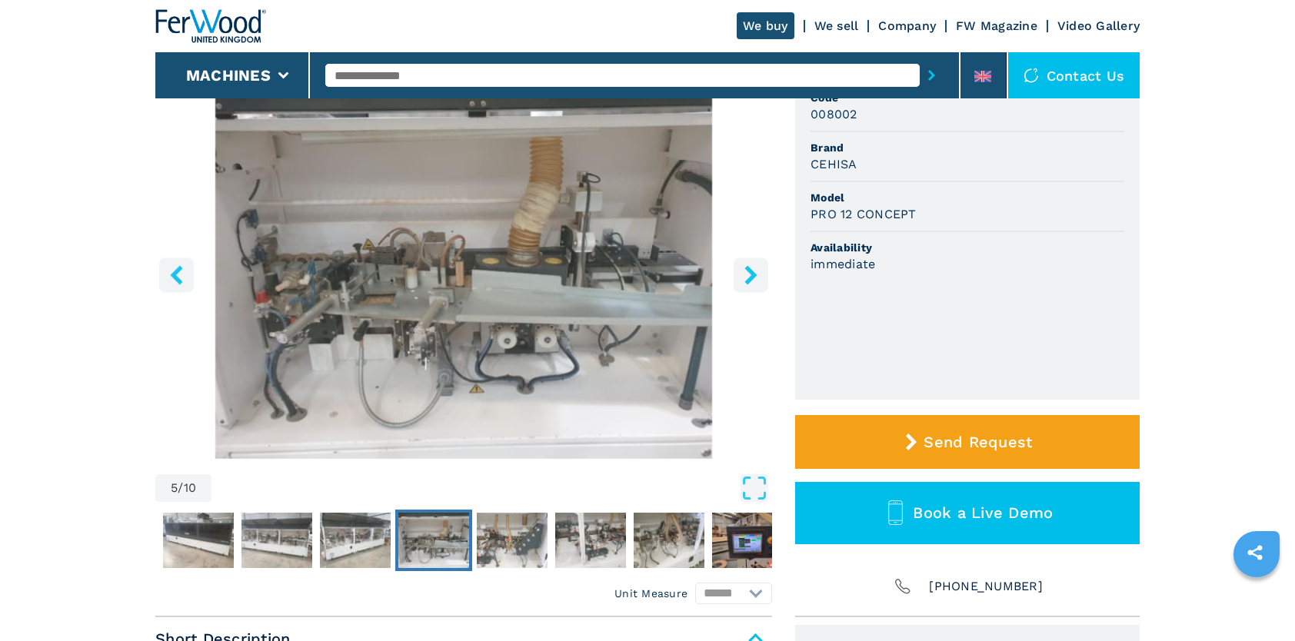
click at [178, 277] on icon "left-button" at bounding box center [176, 274] width 19 height 19
